Goal: Task Accomplishment & Management: Use online tool/utility

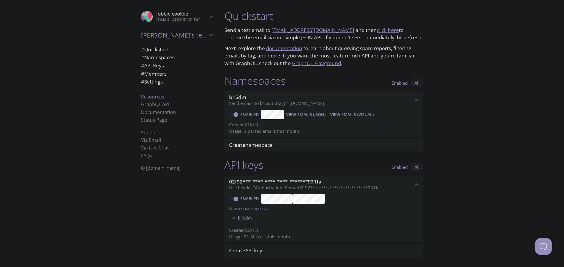
click at [312, 114] on span "View Emails (JSON)" at bounding box center [305, 114] width 39 height 7
click at [349, 114] on span "View Emails (Visual)" at bounding box center [351, 114] width 43 height 7
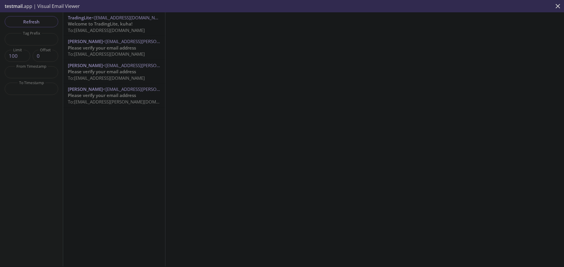
click at [124, 25] on span "Welcome to TradingLite, kuha!" at bounding box center [100, 24] width 65 height 6
click at [140, 26] on p "Welcome to TradingLite, kuha! To: [EMAIL_ADDRESS][DOMAIN_NAME]" at bounding box center [114, 27] width 92 height 13
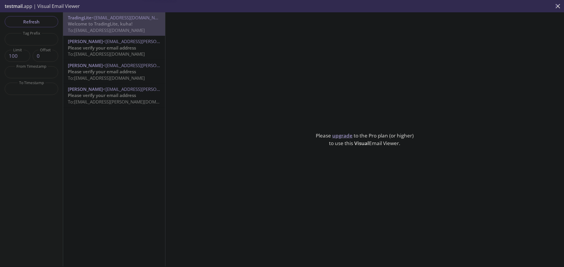
click at [140, 26] on p "Welcome to TradingLite, kuha! To: [EMAIL_ADDRESS][DOMAIN_NAME]" at bounding box center [114, 27] width 92 height 13
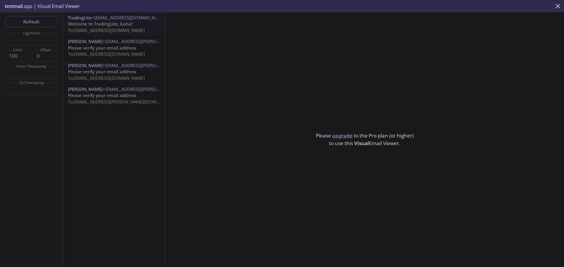
drag, startPoint x: 140, startPoint y: 25, endPoint x: 308, endPoint y: 26, distance: 167.6
click at [310, 25] on div "Please upgrade to the Pro plan (or higher) to use this Visual Email Viewer." at bounding box center [364, 139] width 398 height 255
click at [338, 100] on div "Please upgrade to the Pro plan (or higher) to use this Visual Email Viewer." at bounding box center [364, 139] width 398 height 255
click at [22, 5] on span "testmail" at bounding box center [14, 6] width 18 height 6
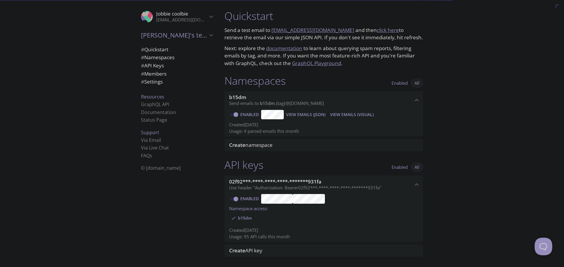
click at [481, 109] on div "Quickstart Send a test email to [EMAIL_ADDRESS][DOMAIN_NAME] and then click her…" at bounding box center [392, 133] width 344 height 267
